Goal: Task Accomplishment & Management: Use online tool/utility

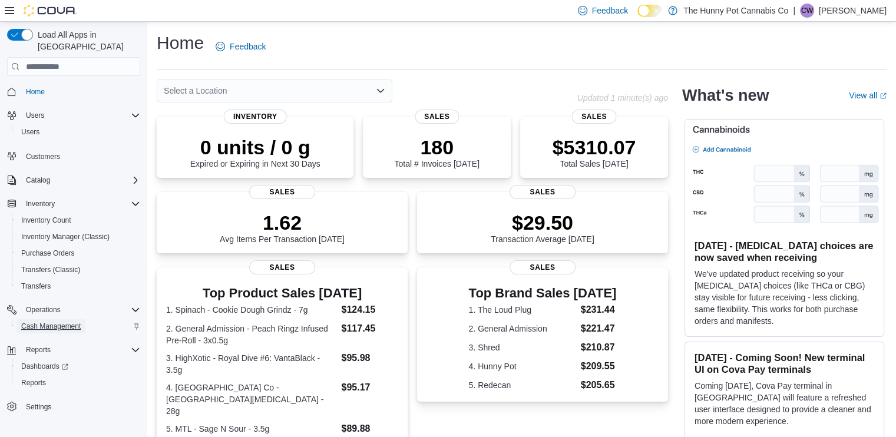
click at [52, 322] on span "Cash Management" at bounding box center [50, 326] width 59 height 9
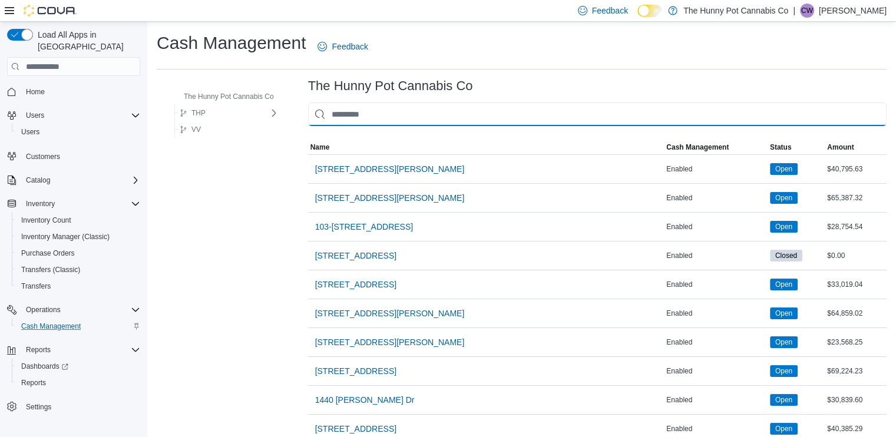
click at [358, 111] on input "This is a search bar. As you type, the results lower in the page will automatic…" at bounding box center [597, 114] width 578 height 24
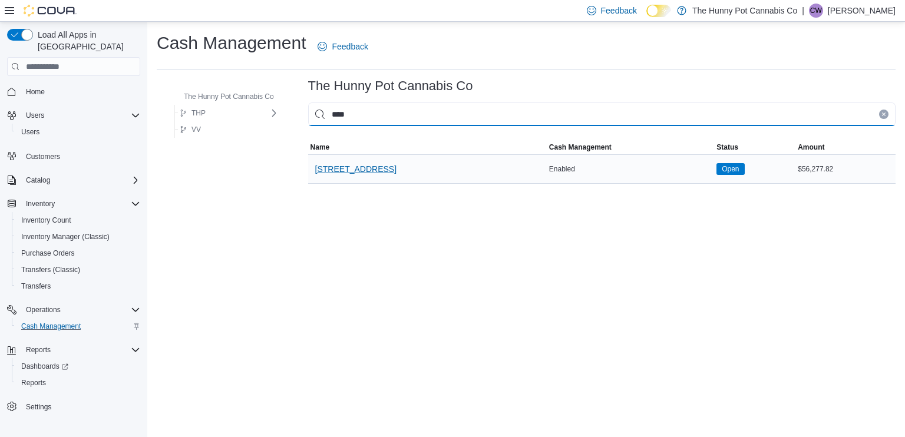
type input "****"
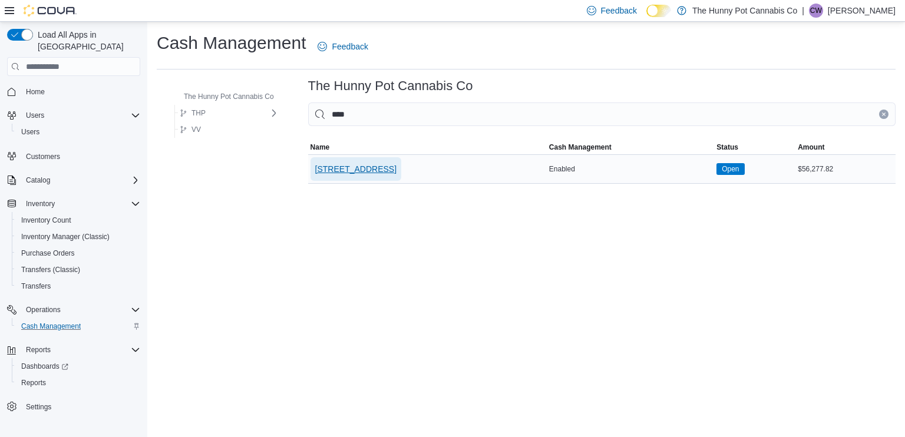
click at [338, 169] on span "[STREET_ADDRESS]" at bounding box center [355, 169] width 81 height 12
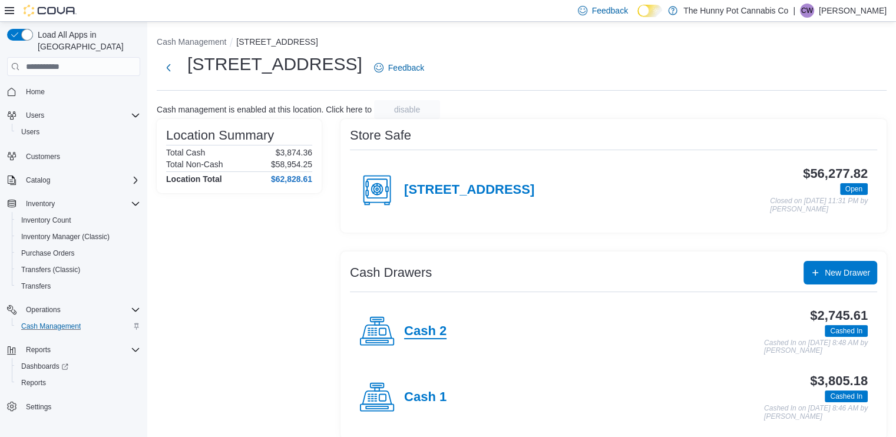
click at [433, 334] on h4 "Cash 2" at bounding box center [425, 331] width 42 height 15
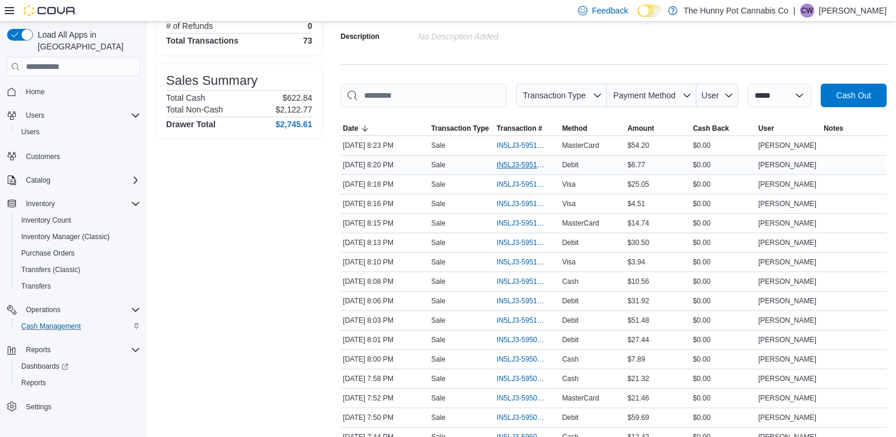
scroll to position [145, 0]
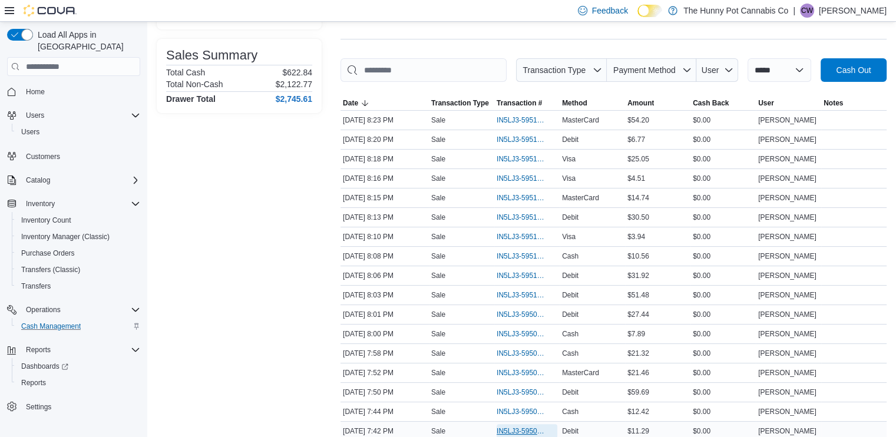
click at [515, 428] on span "IN5LJ3-5950790" at bounding box center [520, 430] width 49 height 9
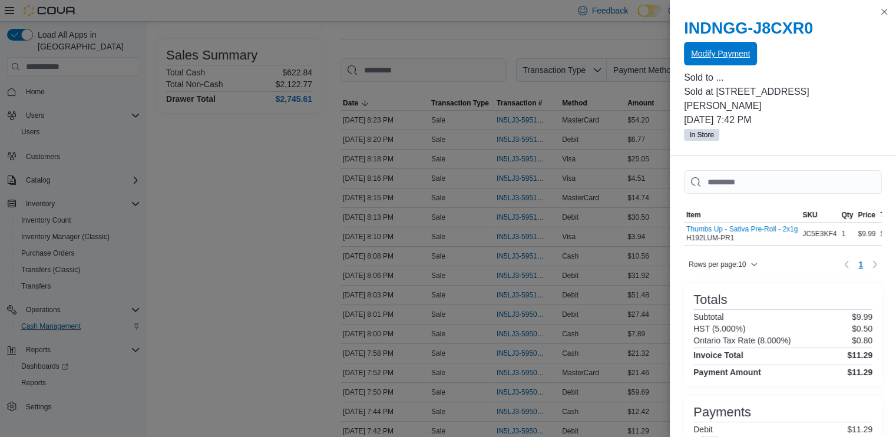
click at [691, 57] on span "Modify Payment" at bounding box center [720, 54] width 59 height 12
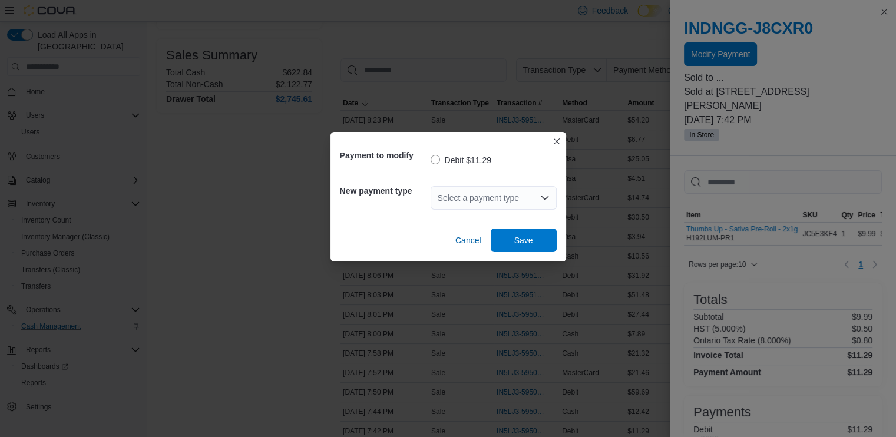
click at [500, 203] on div "Select a payment type" at bounding box center [494, 198] width 126 height 24
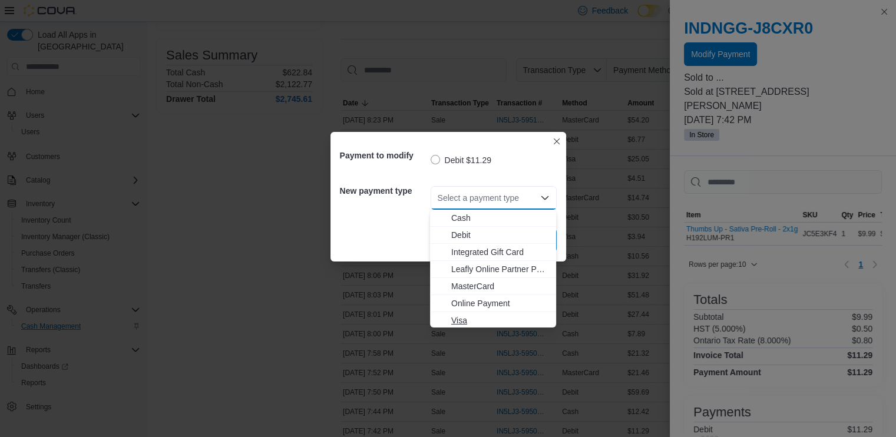
click at [459, 319] on span "Visa" at bounding box center [500, 320] width 98 height 12
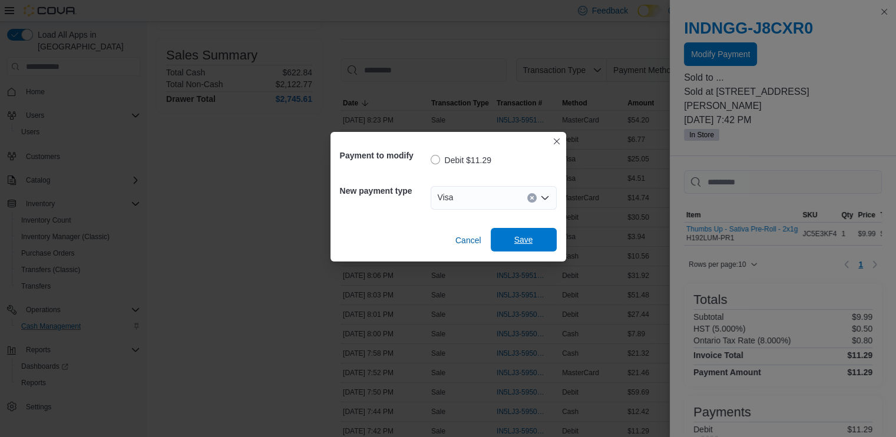
click at [528, 241] on span "Save" at bounding box center [523, 240] width 19 height 12
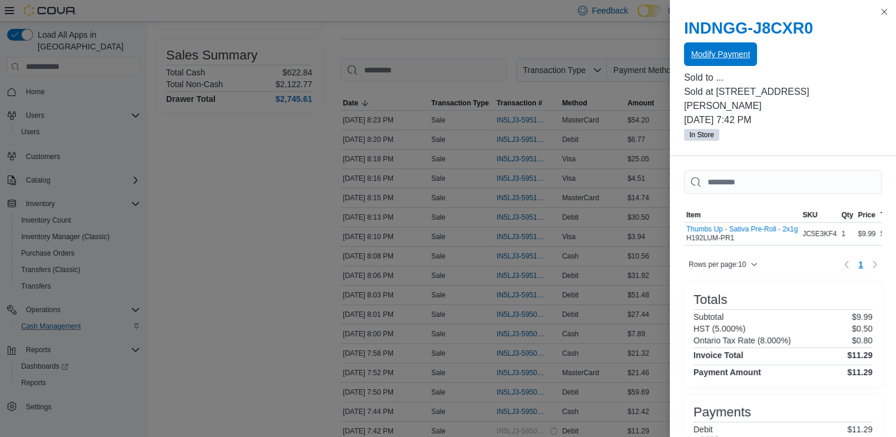
scroll to position [0, 0]
